Goal: Find specific page/section: Find specific page/section

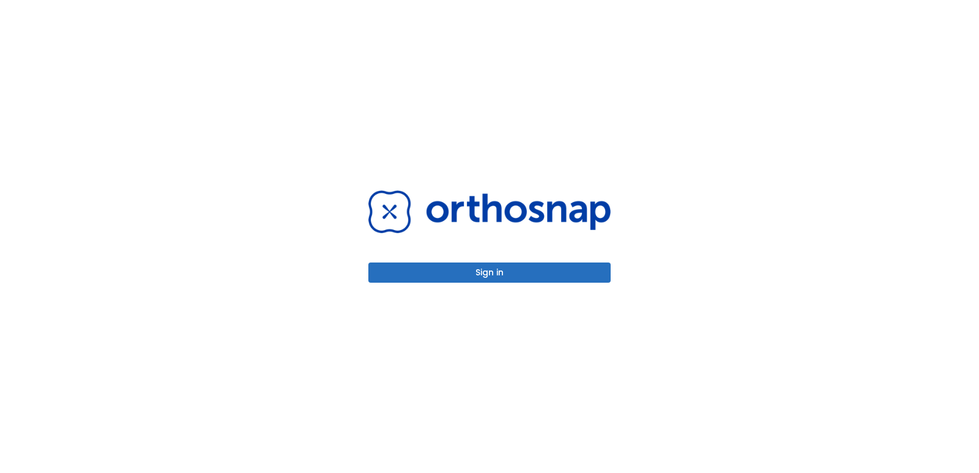
click at [491, 269] on button "Sign in" at bounding box center [489, 272] width 242 height 20
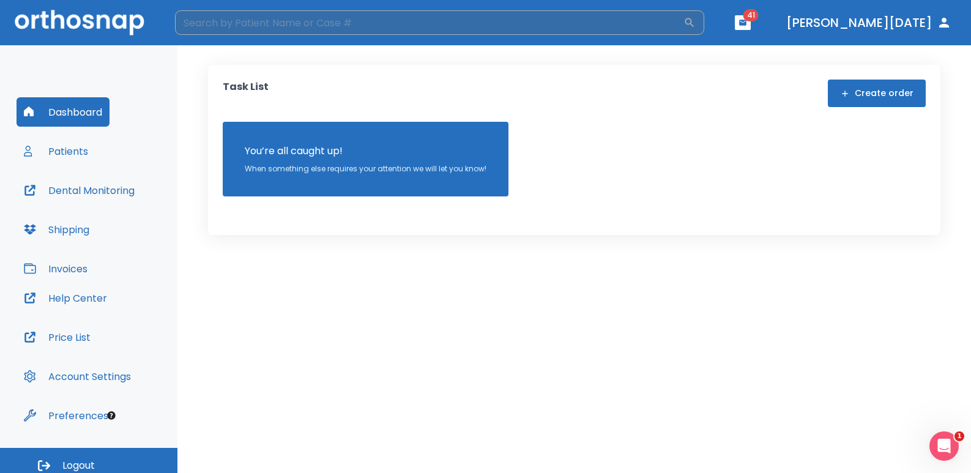
click at [300, 29] on input "search" at bounding box center [429, 22] width 508 height 24
type input "[PERSON_NAME]"
click at [335, 26] on input "[PERSON_NAME]" at bounding box center [429, 22] width 508 height 24
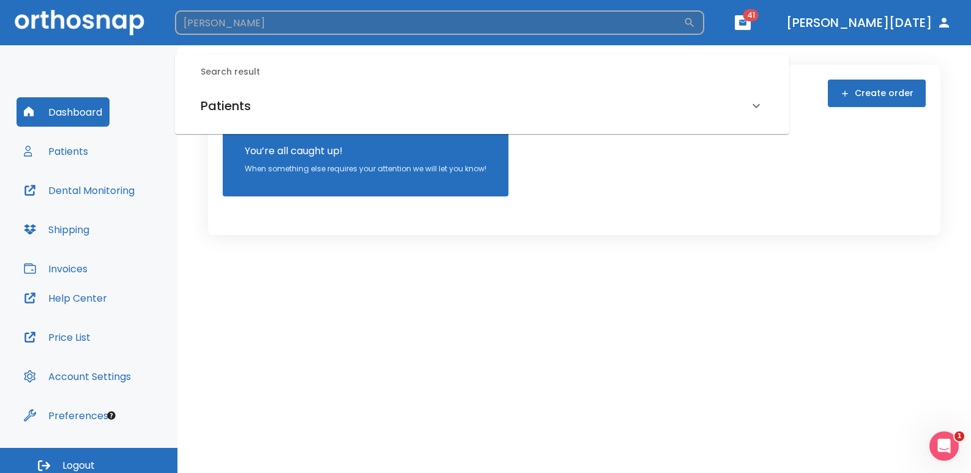
drag, startPoint x: 308, startPoint y: 23, endPoint x: 257, endPoint y: 82, distance: 78.1
click at [251, 27] on input "[PERSON_NAME]" at bounding box center [429, 22] width 508 height 24
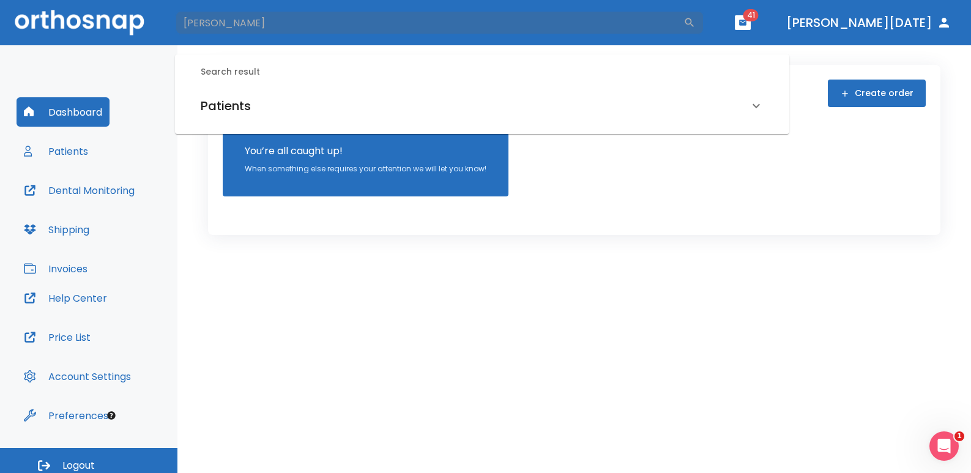
click at [256, 114] on div "Patients" at bounding box center [475, 106] width 548 height 20
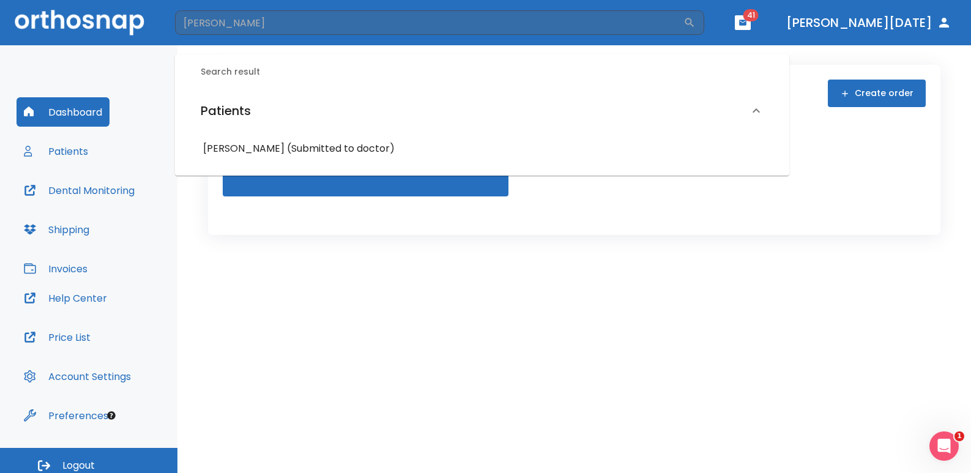
click at [255, 139] on div "[PERSON_NAME] (Submitted to doctor)" at bounding box center [482, 149] width 573 height 22
click at [253, 149] on h6 "[PERSON_NAME] (Submitted to doctor)" at bounding box center [482, 148] width 558 height 17
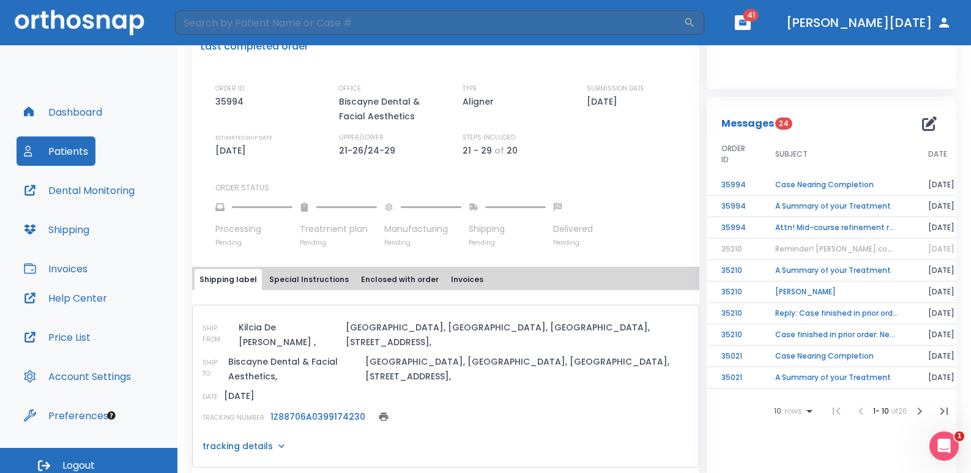
scroll to position [306, 0]
